Goal: Transaction & Acquisition: Purchase product/service

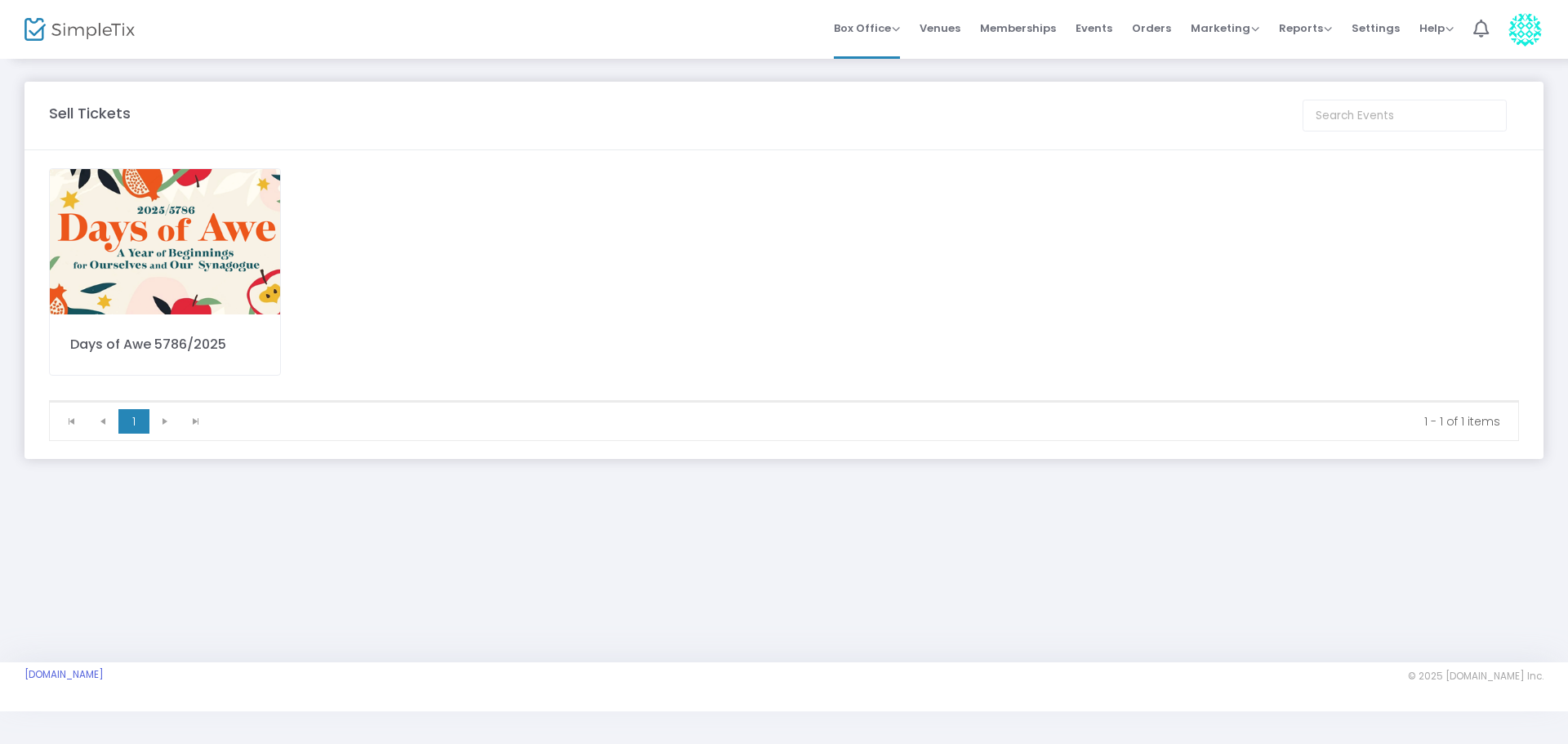
click at [161, 196] on img at bounding box center [164, 242] width 230 height 146
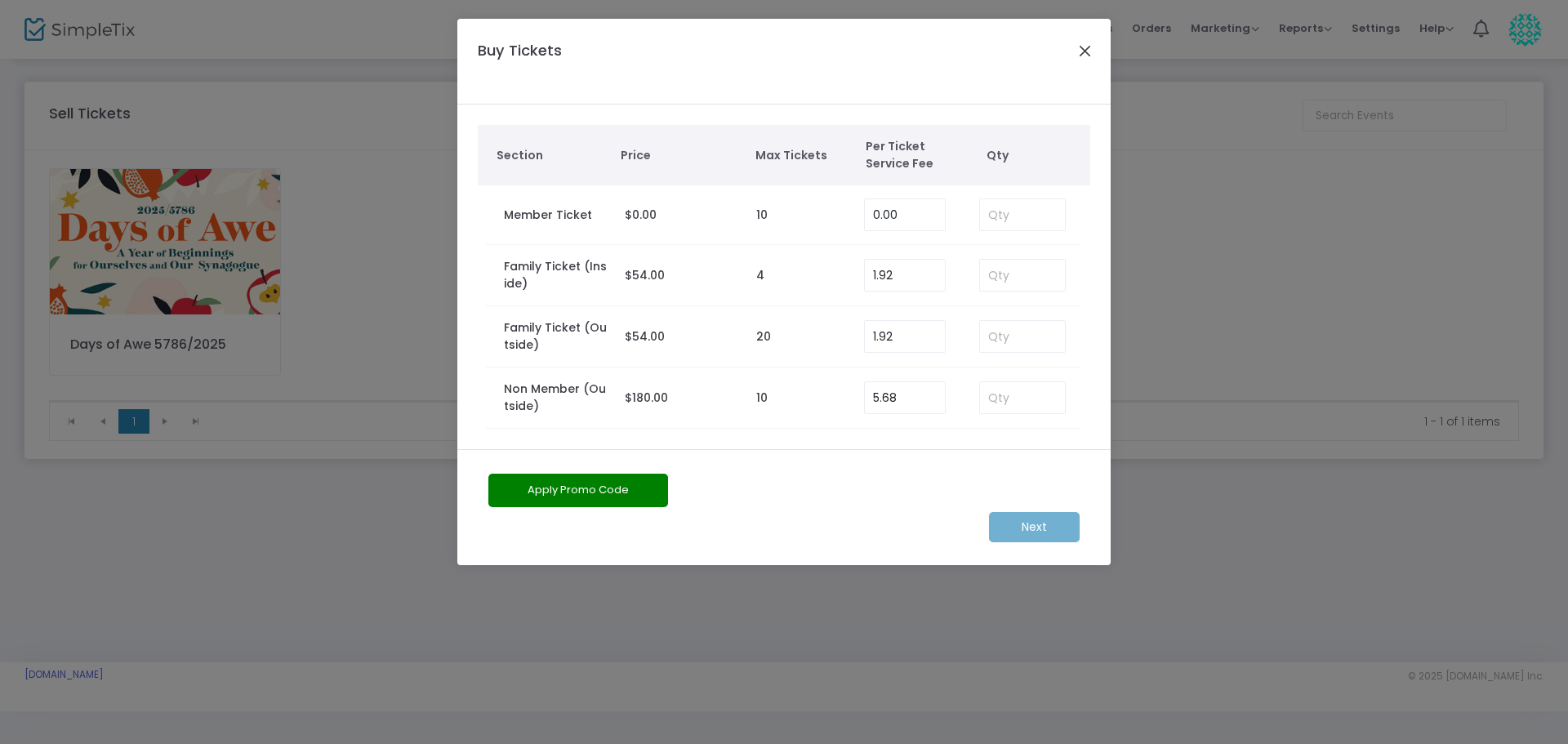
click at [1090, 51] on button "Close" at bounding box center [1086, 50] width 21 height 21
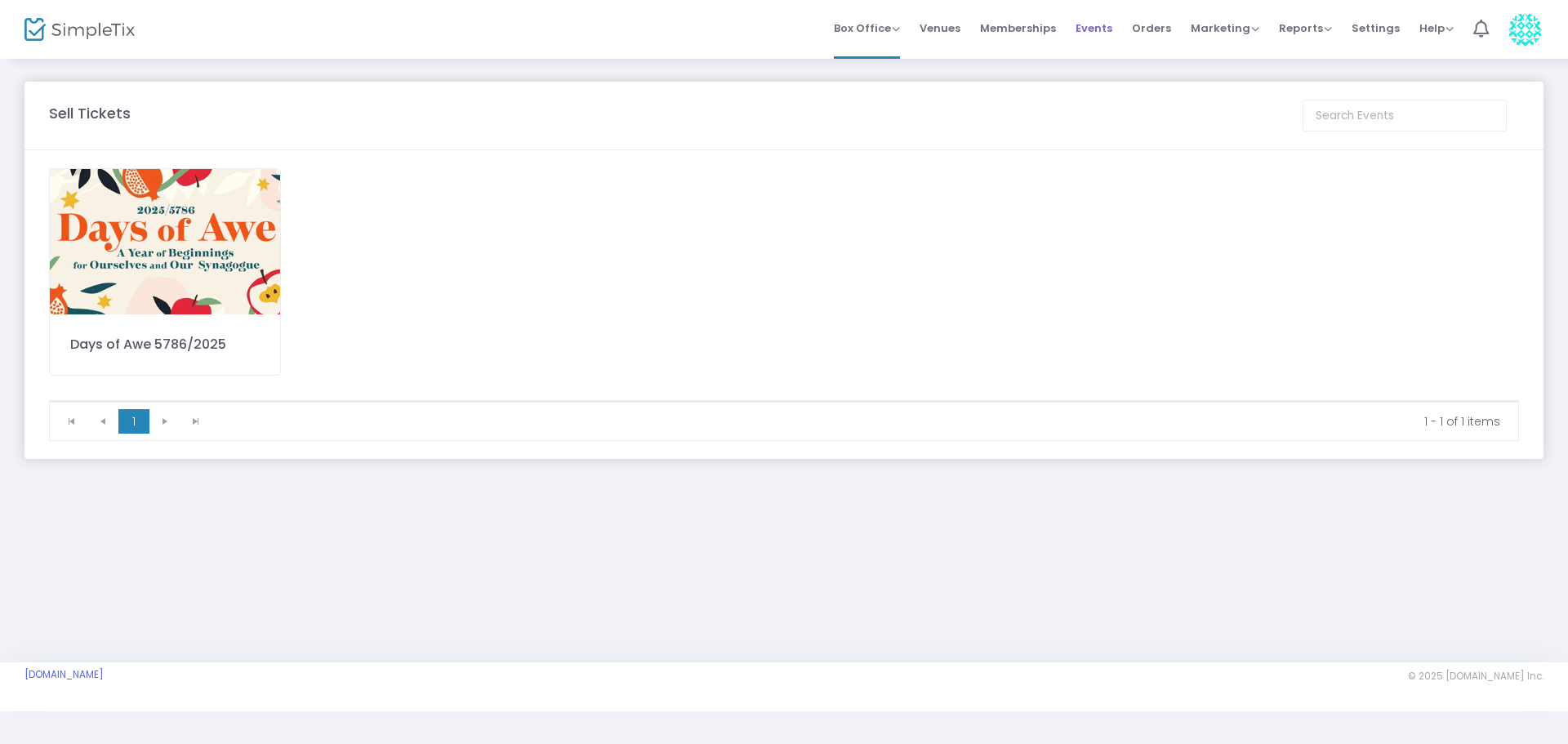
click at [1096, 24] on span "Events" at bounding box center [1094, 28] width 37 height 42
click at [220, 249] on img at bounding box center [164, 242] width 230 height 146
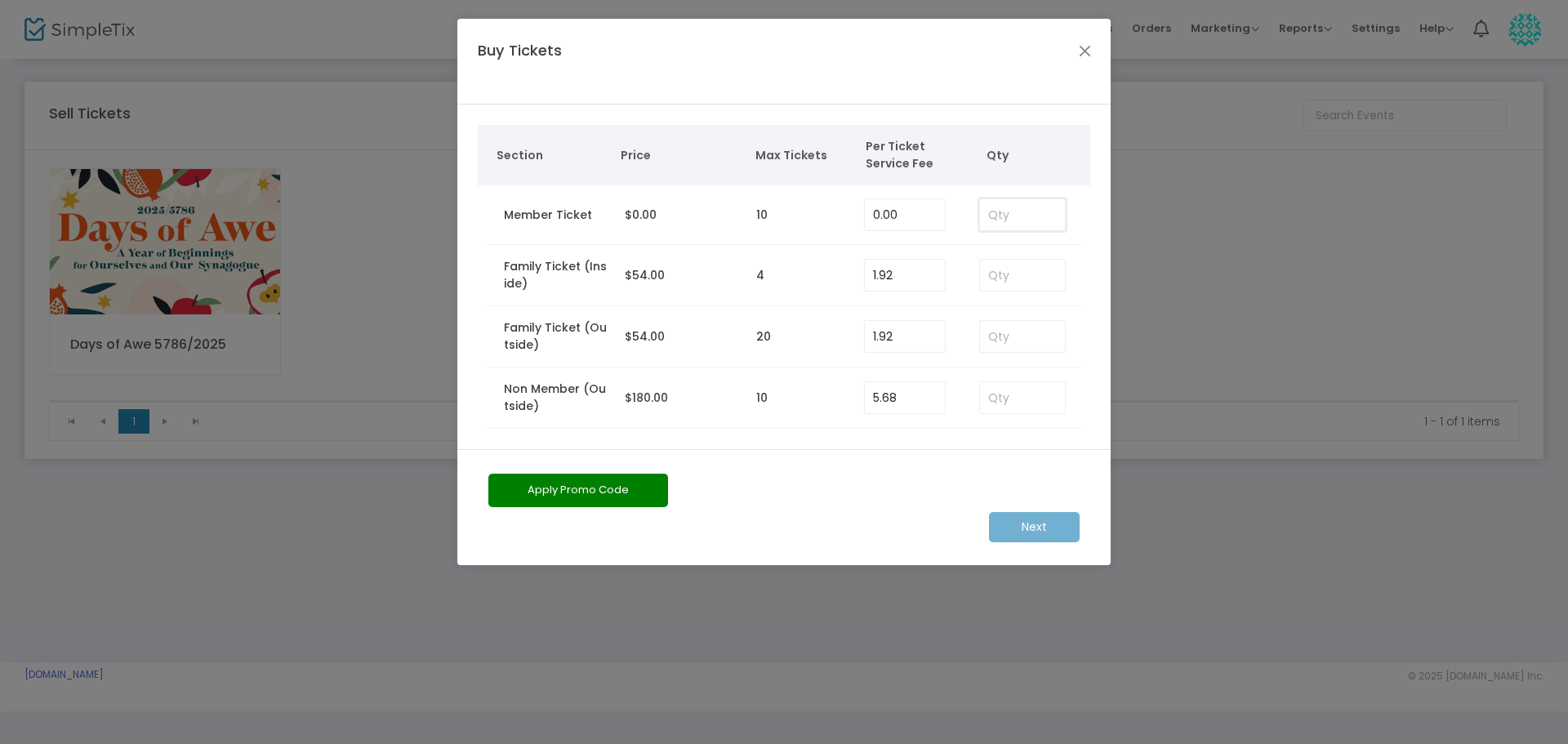
click at [1034, 216] on input at bounding box center [1023, 214] width 85 height 31
type input "1"
click at [1055, 529] on m-button "Next" at bounding box center [1034, 527] width 90 height 30
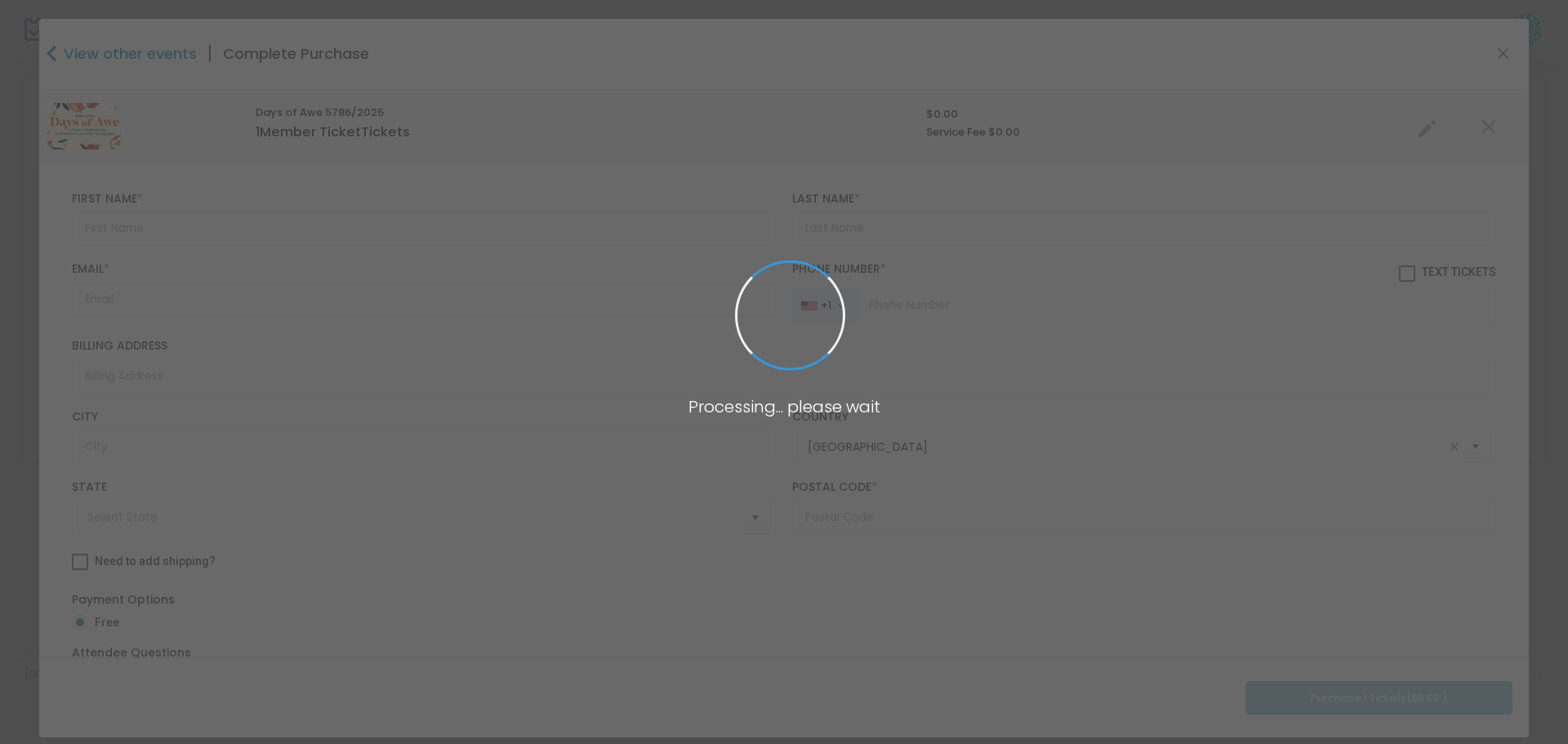
type input "[US_STATE]"
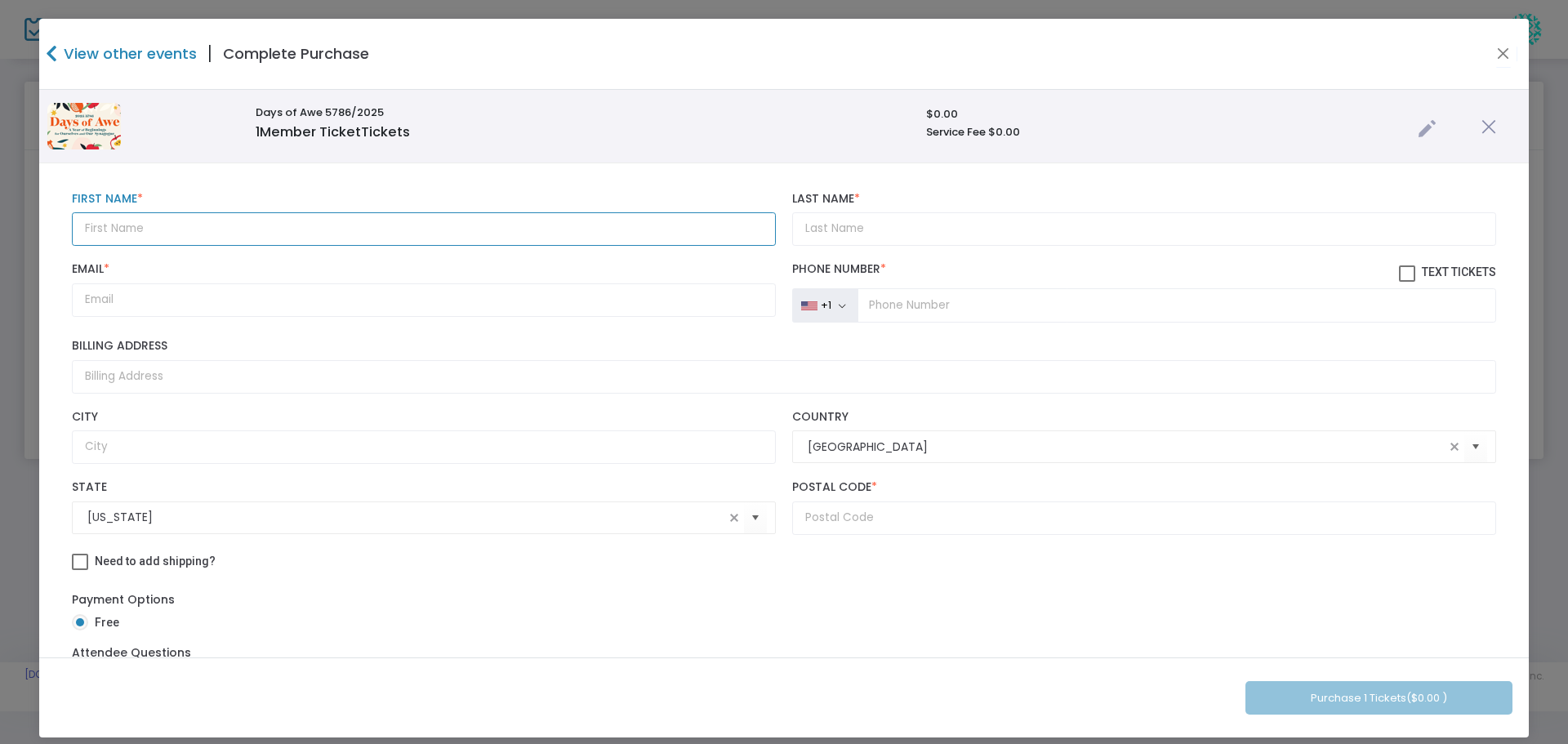
click at [127, 229] on input "text" at bounding box center [424, 229] width 704 height 34
type input "Mark"
type input "[PERSON_NAME]"
click at [928, 306] on input "tel" at bounding box center [1177, 305] width 638 height 34
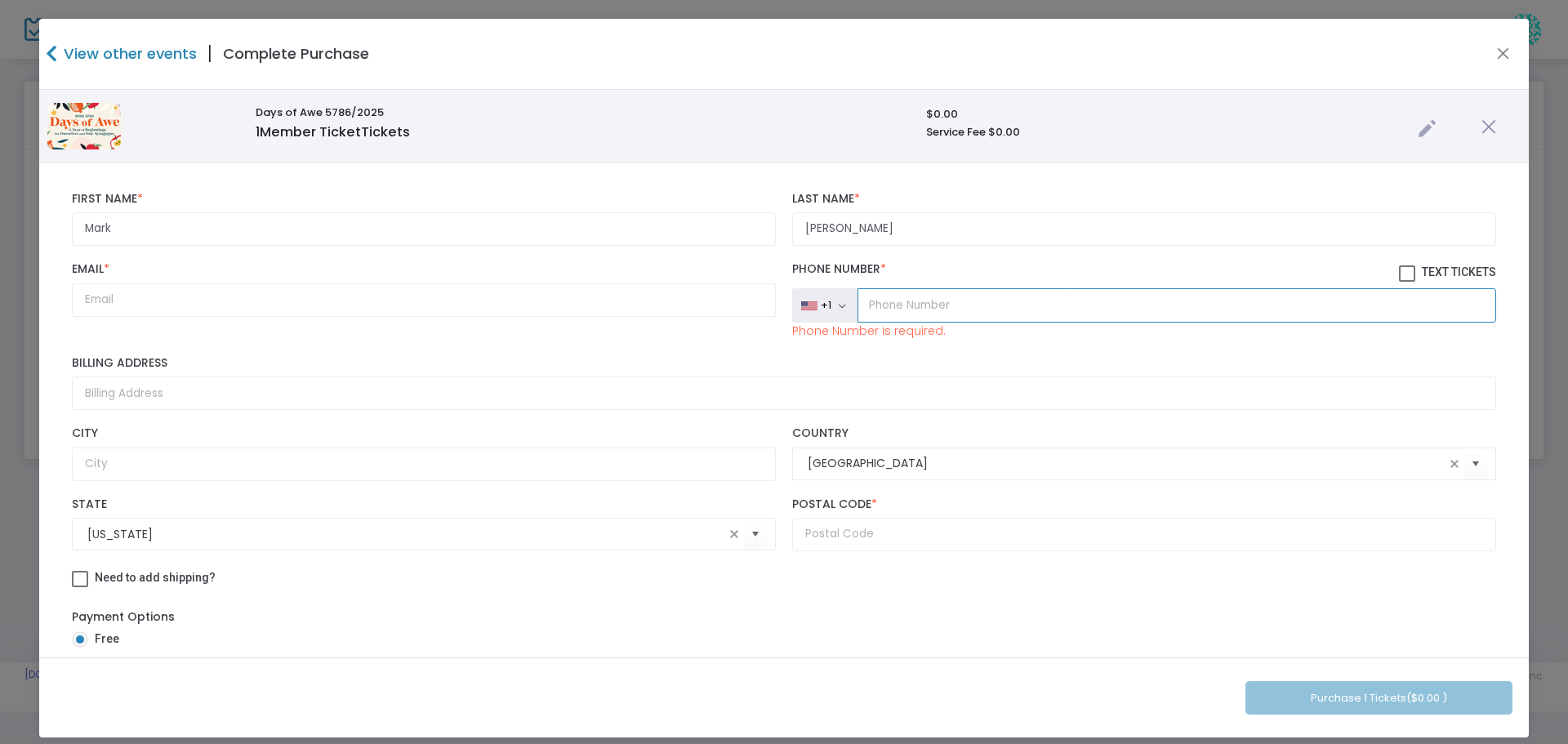
click at [871, 305] on input "tel" at bounding box center [1177, 305] width 638 height 34
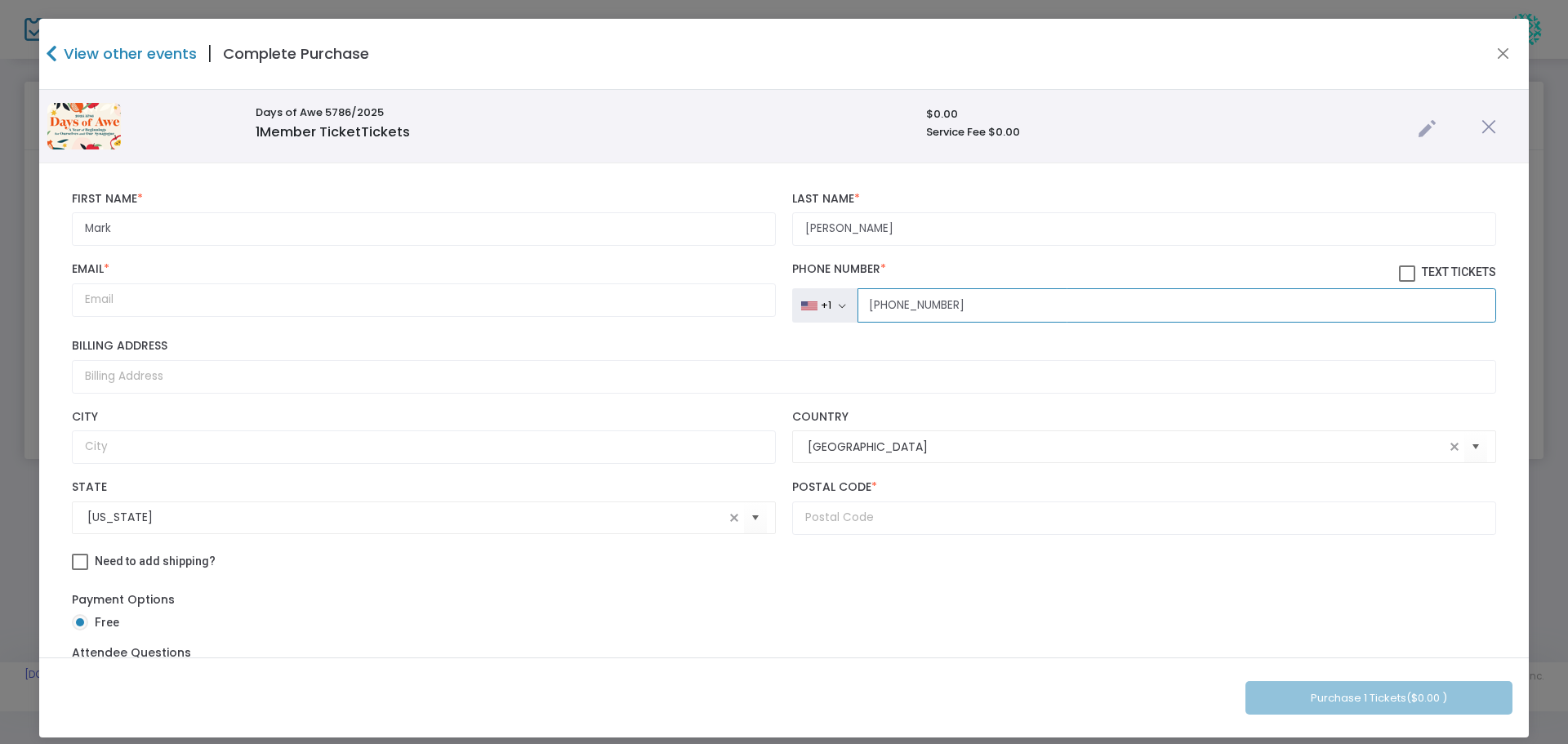
type input "[PHONE_NUMBER]"
click at [113, 302] on input "Email *" at bounding box center [424, 300] width 704 height 34
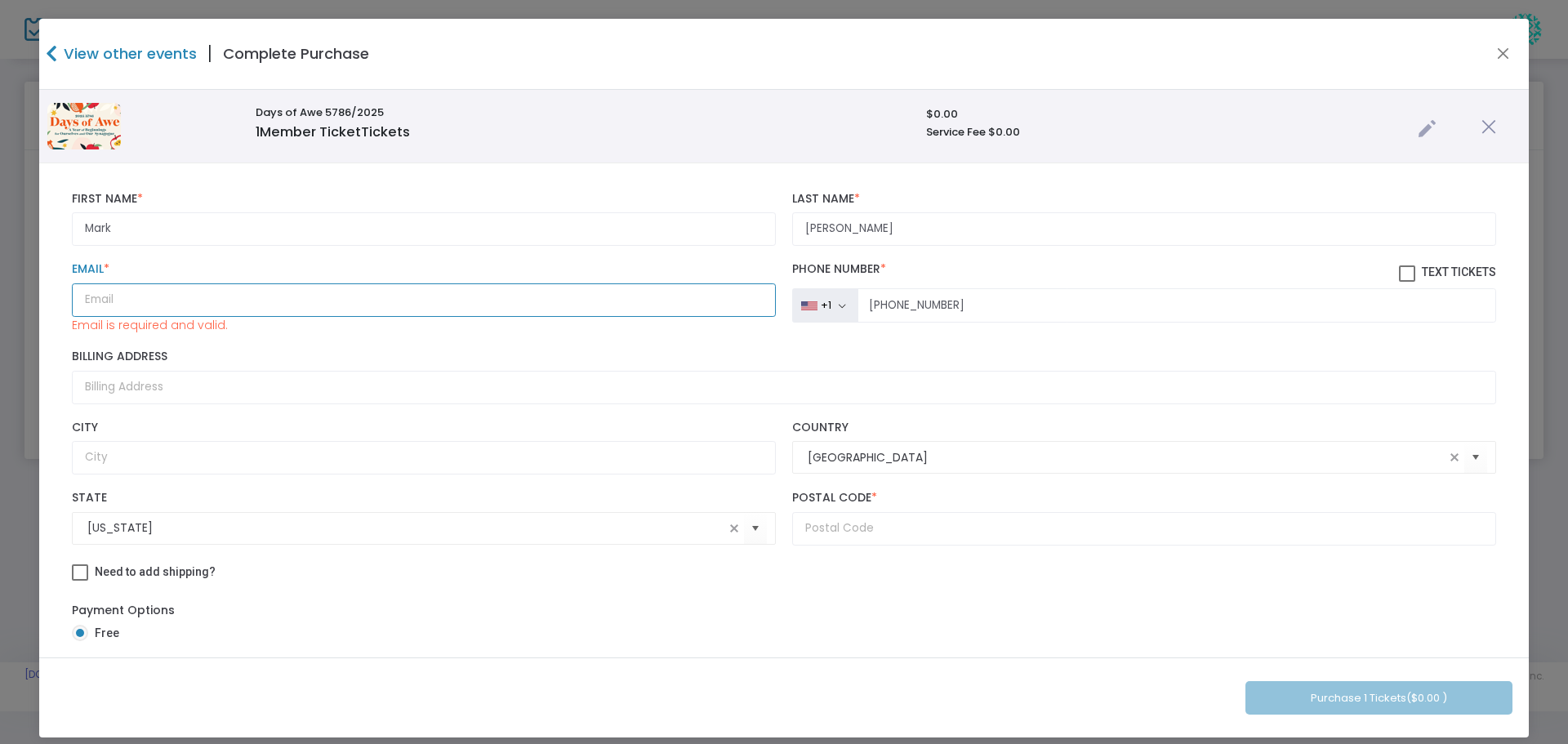
click at [91, 305] on input "Email *" at bounding box center [424, 300] width 704 height 34
paste input "[EMAIL_ADDRESS][DOMAIN_NAME]"
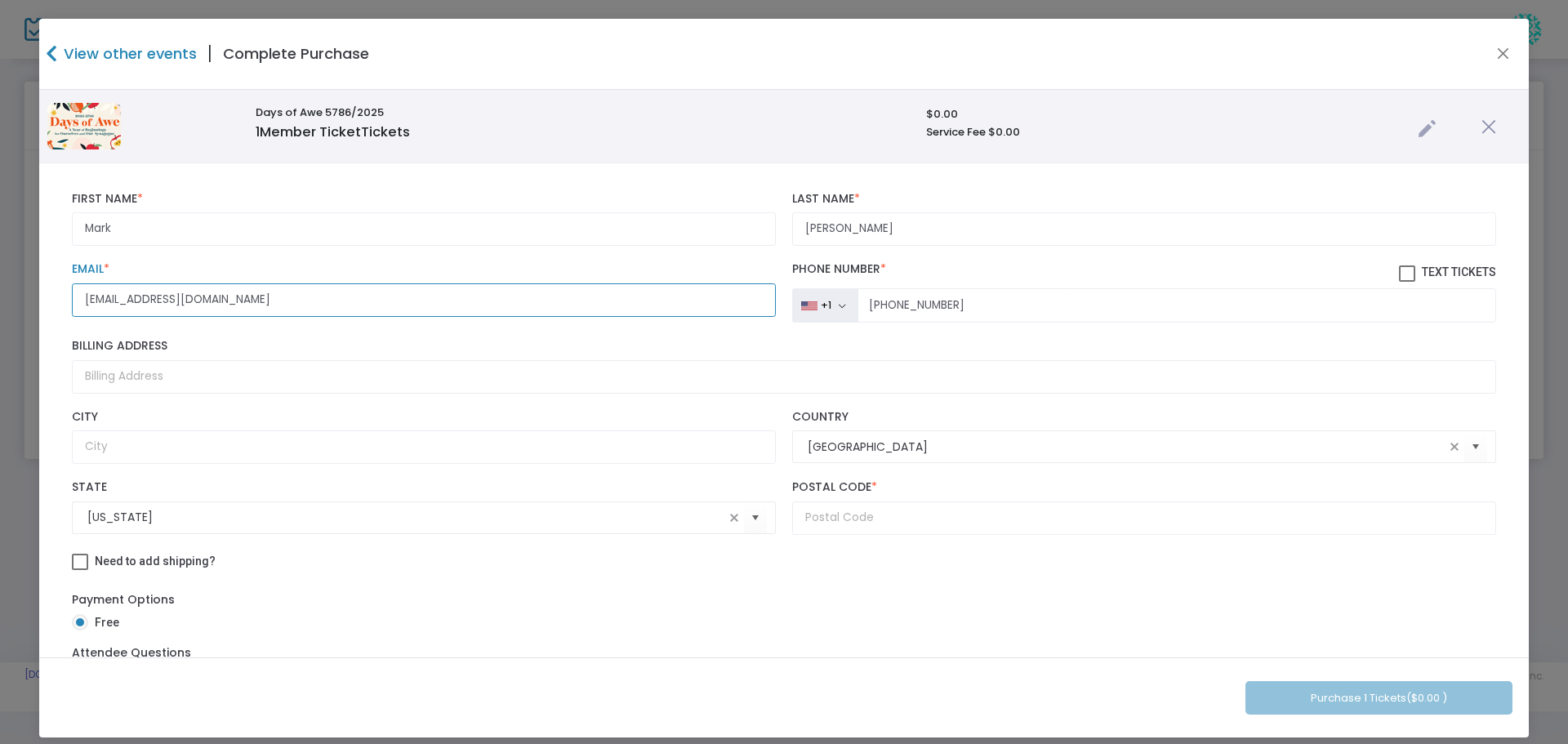
type input "[EMAIL_ADDRESS][DOMAIN_NAME]"
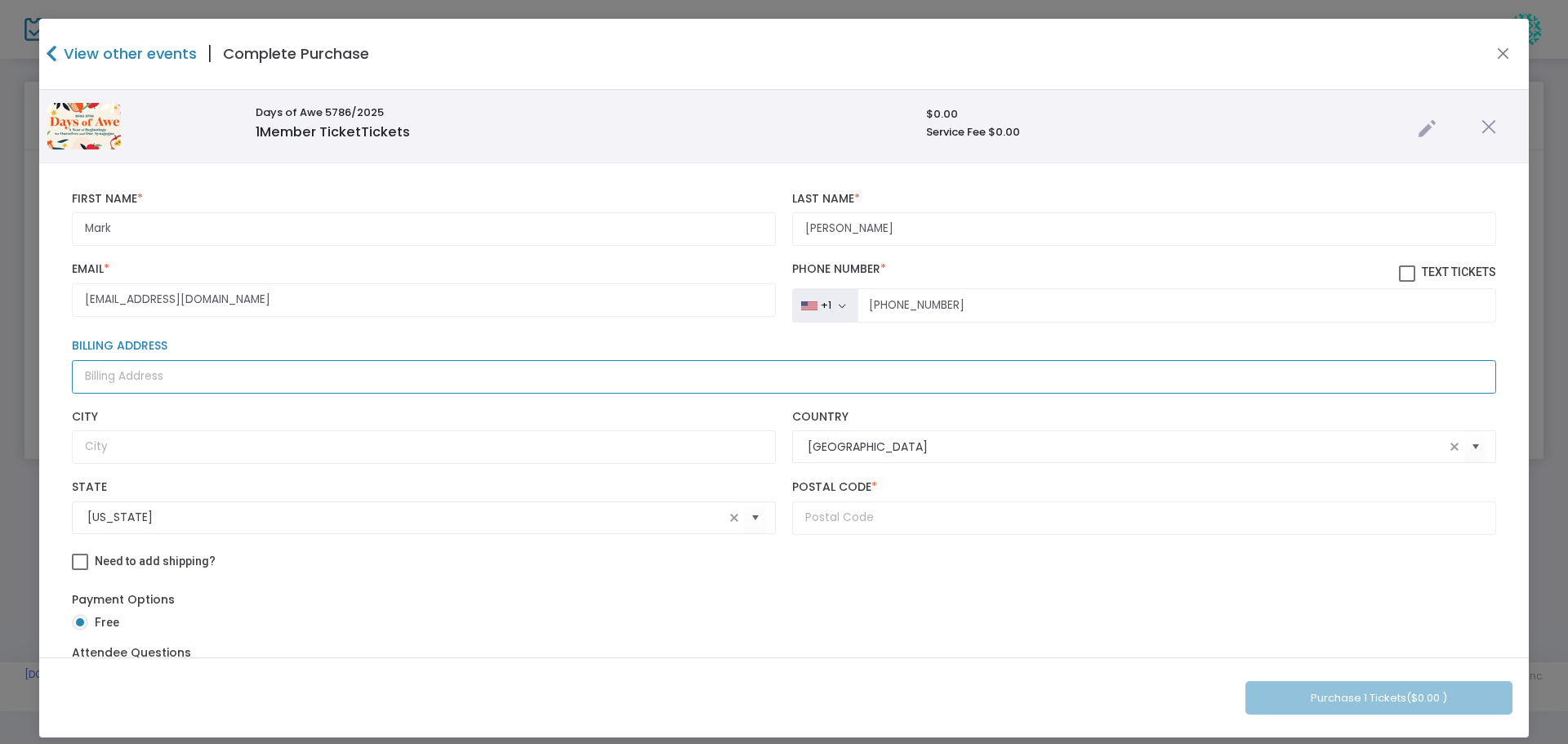
click at [124, 384] on input "Billing Address" at bounding box center [784, 376] width 1424 height 34
type input "[STREET_ADDRESS]"
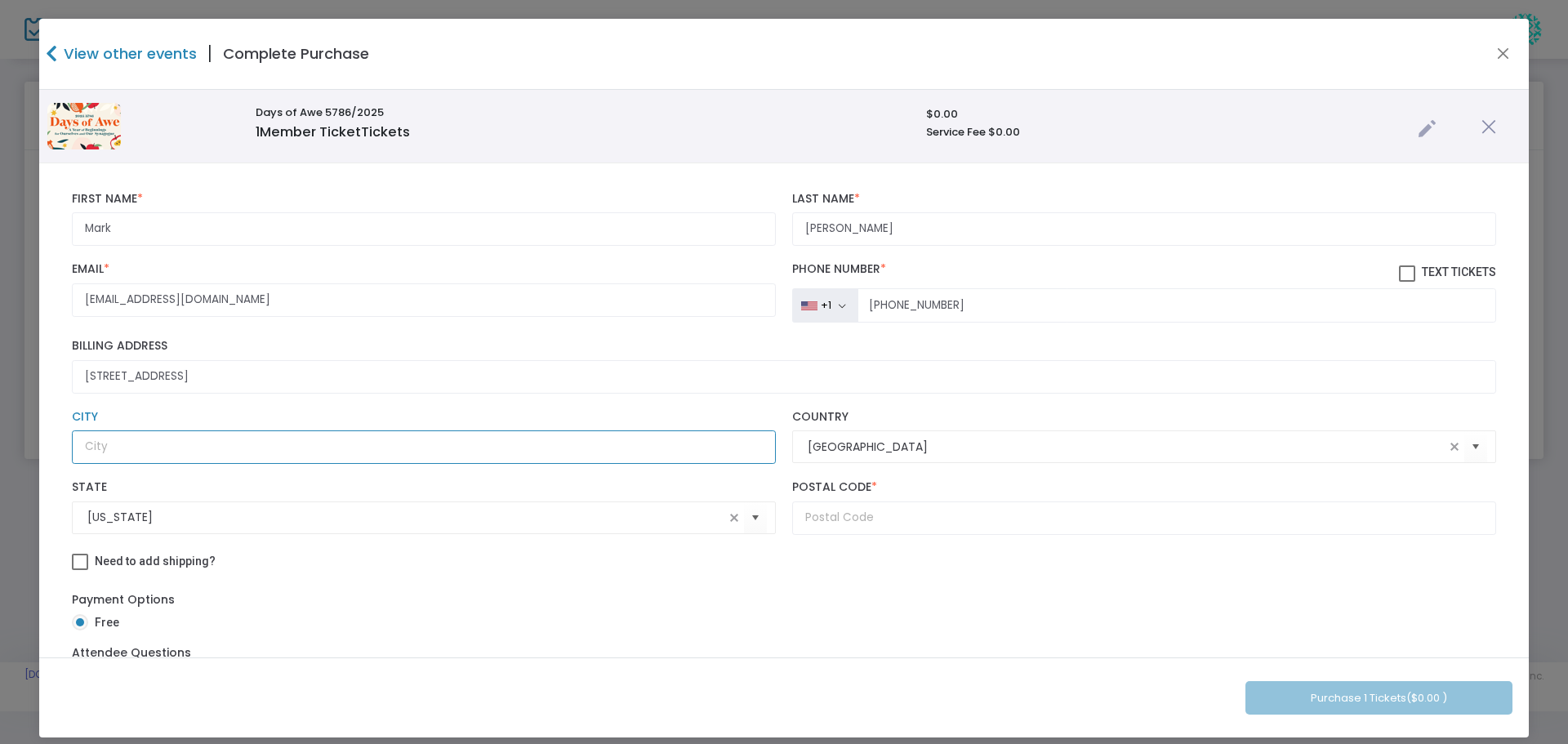
click at [138, 449] on input "text" at bounding box center [424, 447] width 704 height 34
type input "Port W"
